Goal: Information Seeking & Learning: Learn about a topic

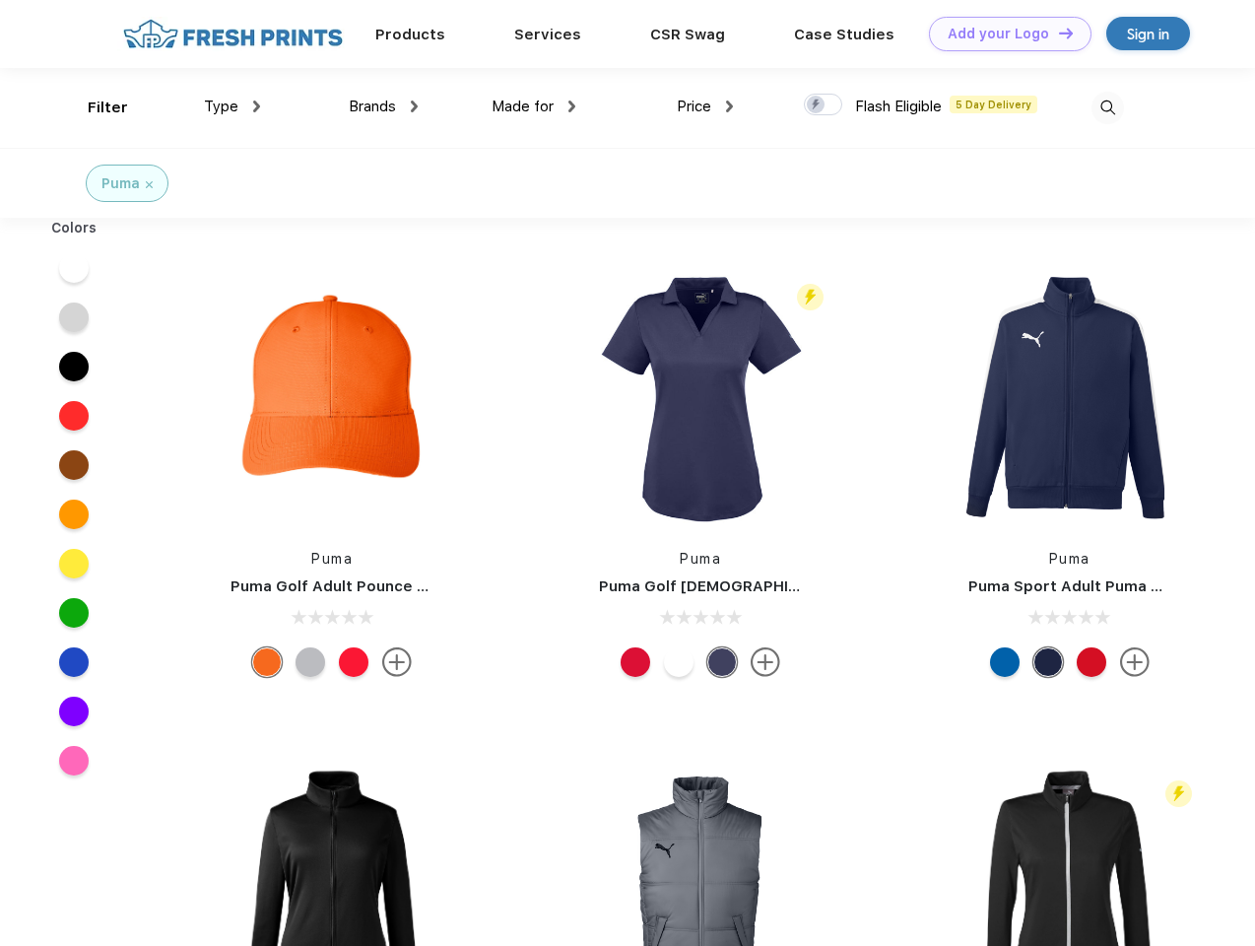
click at [1003, 34] on link "Add your Logo Design Tool" at bounding box center [1010, 34] width 163 height 34
click at [0, 0] on div "Design Tool" at bounding box center [0, 0] width 0 height 0
click at [1057, 33] on link "Add your Logo Design Tool" at bounding box center [1010, 34] width 163 height 34
click at [95, 107] on div "Filter" at bounding box center [108, 108] width 40 height 23
click at [233, 106] on span "Type" at bounding box center [221, 107] width 34 height 18
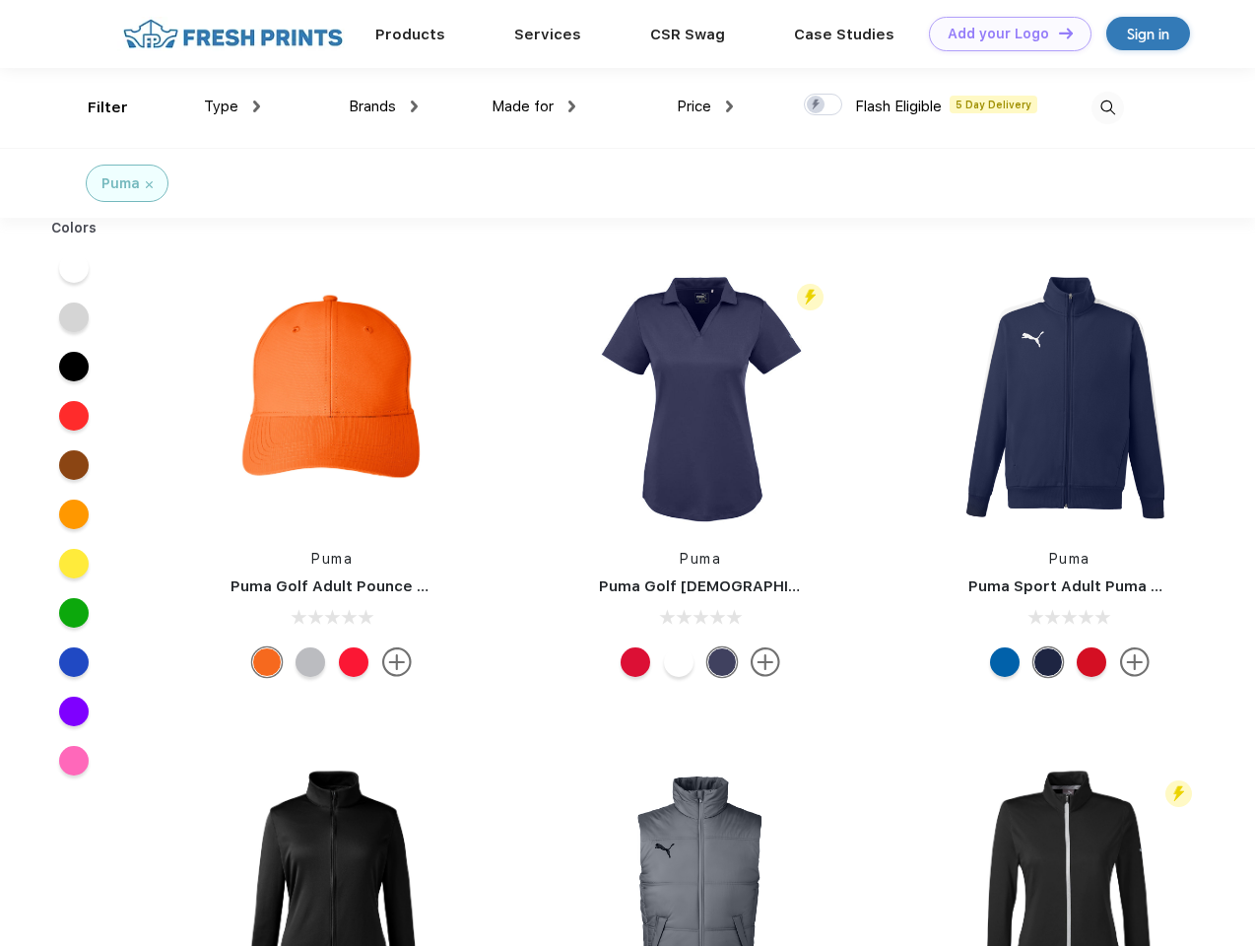
click at [383, 106] on span "Brands" at bounding box center [372, 107] width 47 height 18
click at [534, 106] on span "Made for" at bounding box center [523, 107] width 62 height 18
click at [706, 106] on span "Price" at bounding box center [694, 107] width 34 height 18
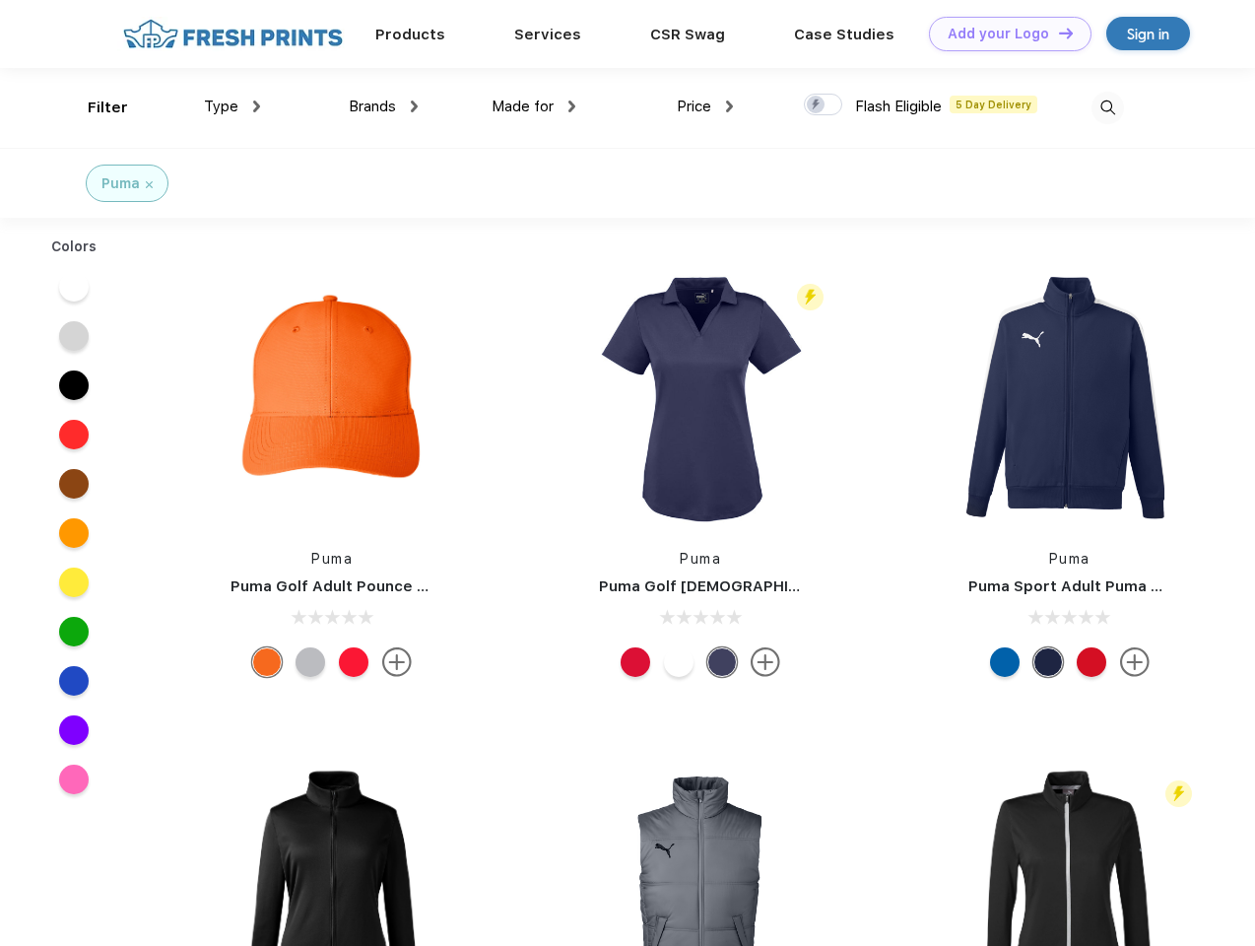
click at [824, 105] on div at bounding box center [823, 105] width 38 height 22
click at [817, 105] on input "checkbox" at bounding box center [810, 99] width 13 height 13
click at [1108, 107] on img at bounding box center [1108, 108] width 33 height 33
